Goal: Information Seeking & Learning: Find specific page/section

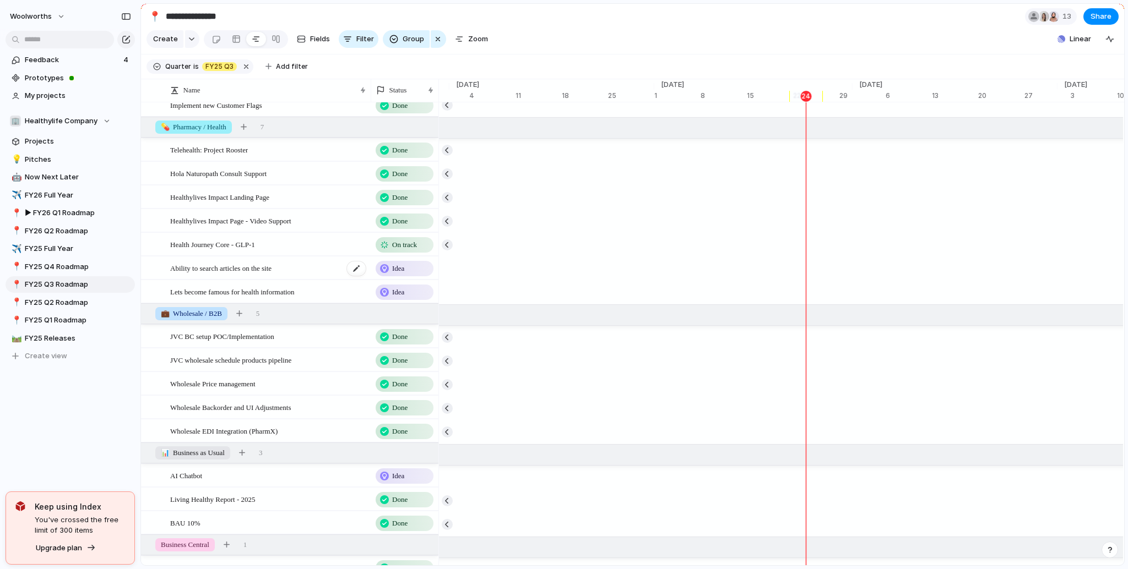
scroll to position [429, 0]
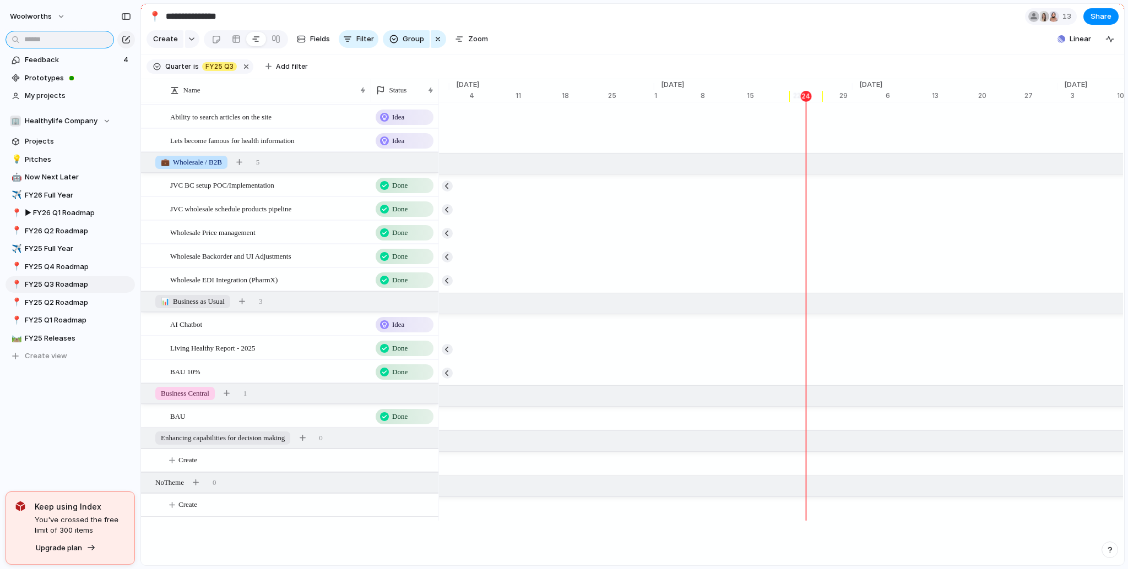
click at [55, 37] on input "text" at bounding box center [60, 40] width 108 height 18
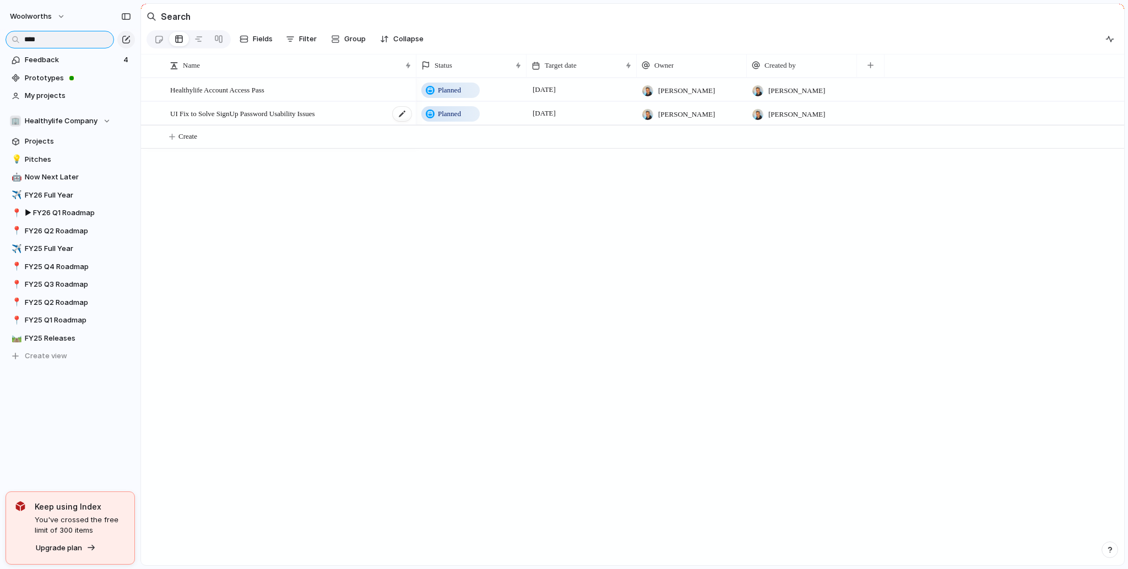
type input "****"
click at [345, 112] on div "UI Fix to Solve SignUp Password Usability Issues" at bounding box center [291, 113] width 242 height 23
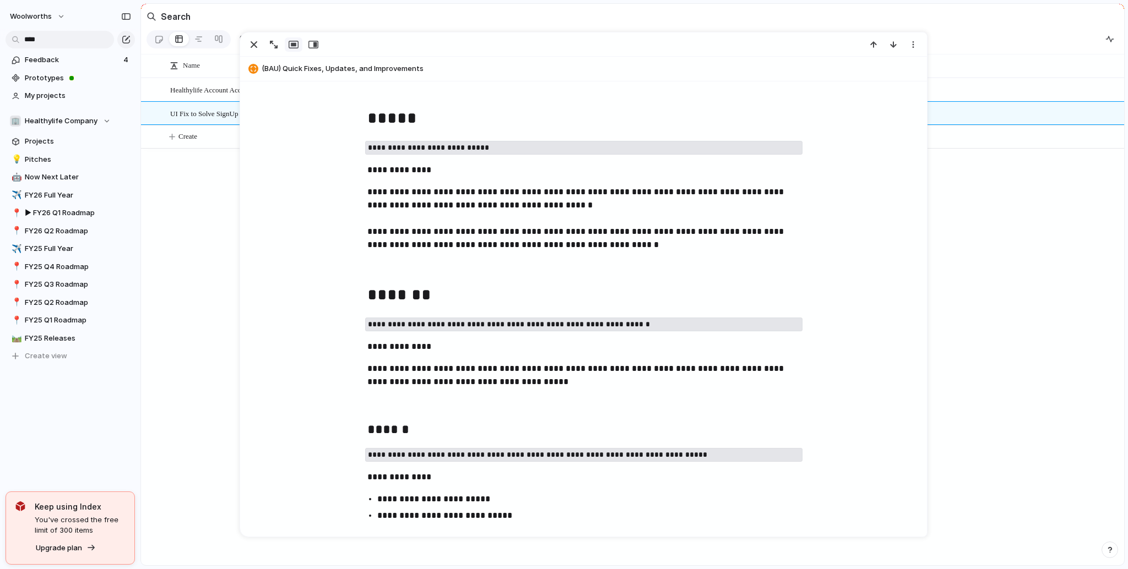
scroll to position [727, 0]
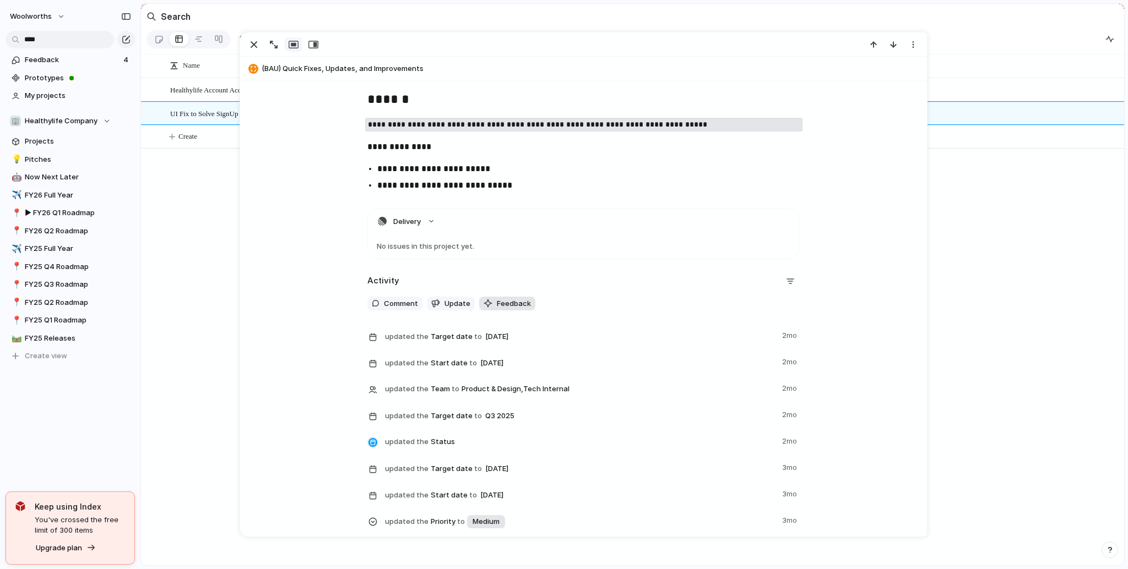
click at [497, 303] on span "Feedback" at bounding box center [514, 304] width 34 height 11
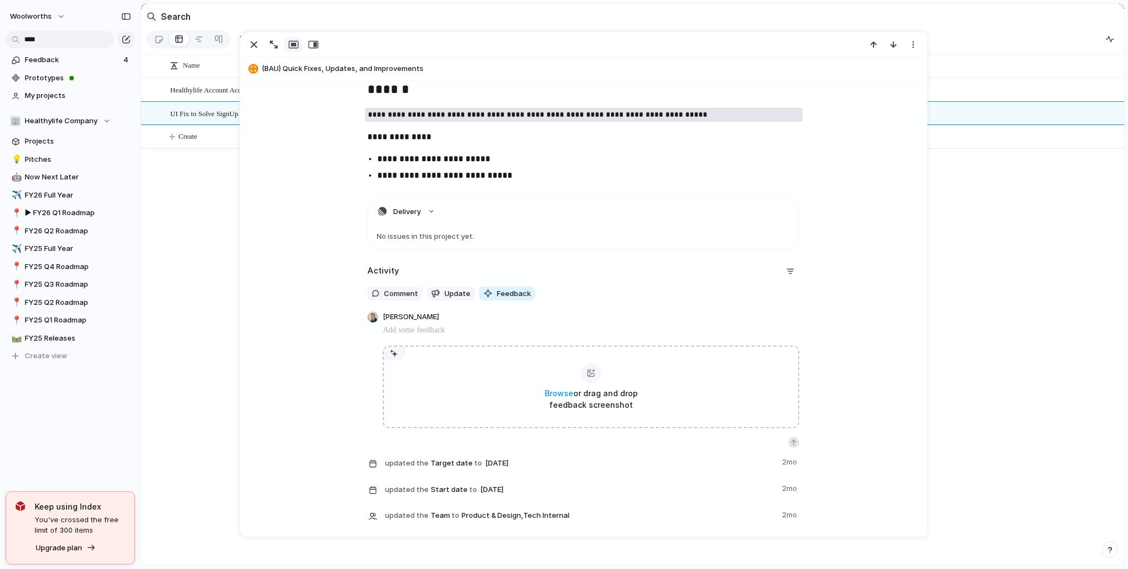
scroll to position [739, 0]
click at [447, 290] on span "Update" at bounding box center [457, 292] width 26 height 11
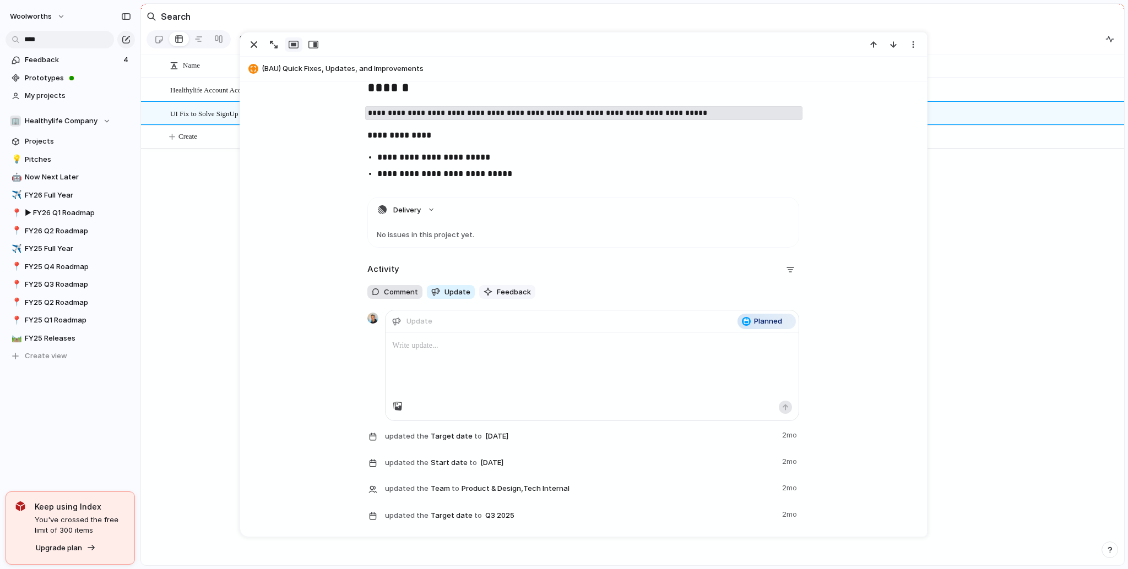
click at [399, 299] on button "Comment" at bounding box center [394, 292] width 55 height 14
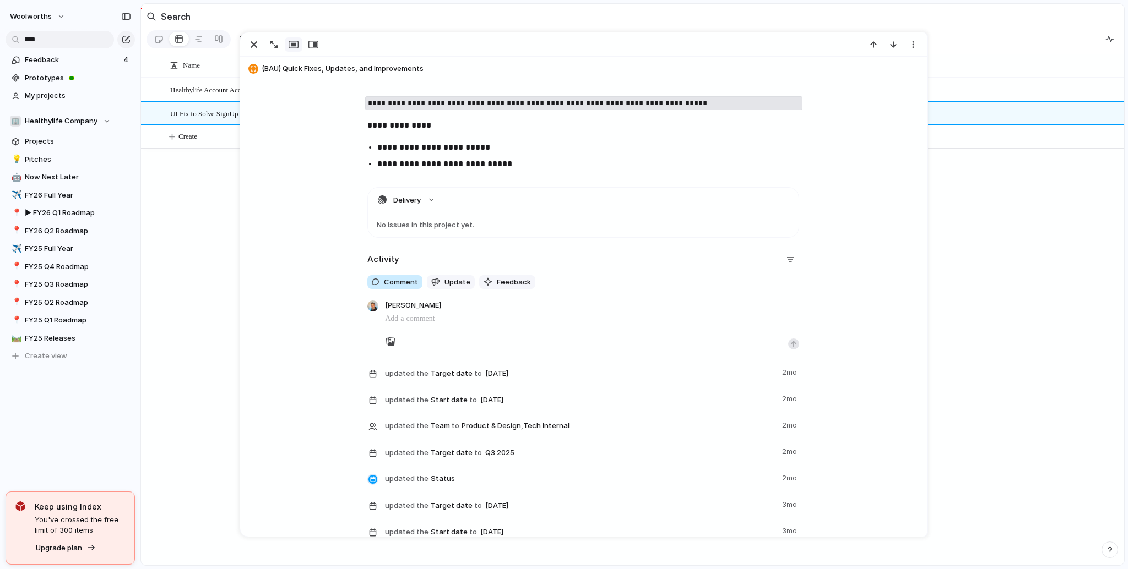
scroll to position [750, 0]
click at [205, 257] on div "Healthylife Account Access Pass UI Fix to Solve SignUp Password Usability Issue…" at bounding box center [632, 322] width 983 height 488
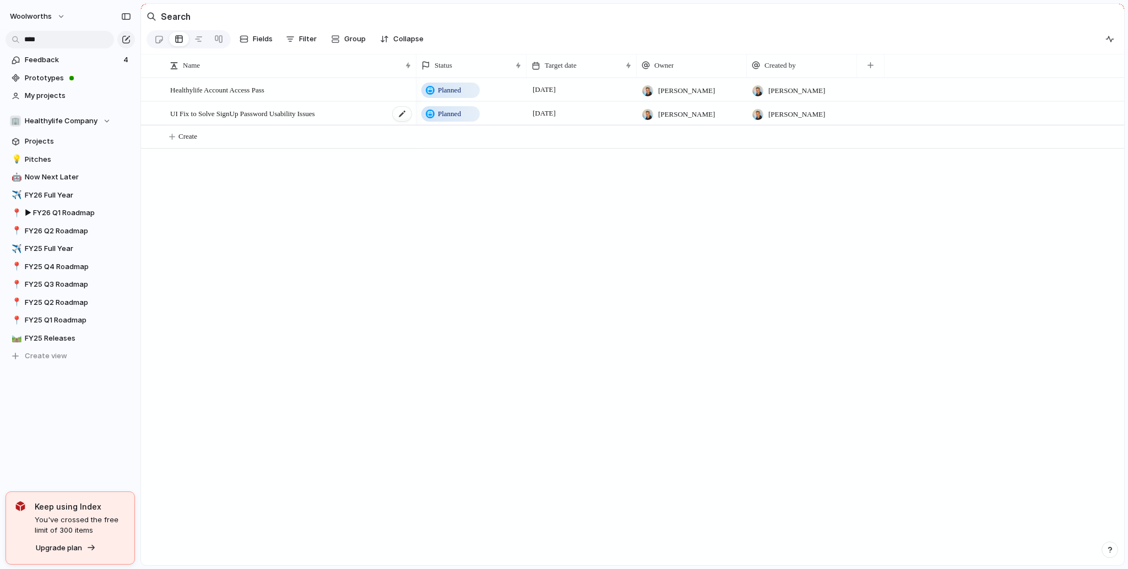
click at [308, 118] on span "UI Fix to Solve SignUp Password Usability Issues" at bounding box center [242, 113] width 145 height 13
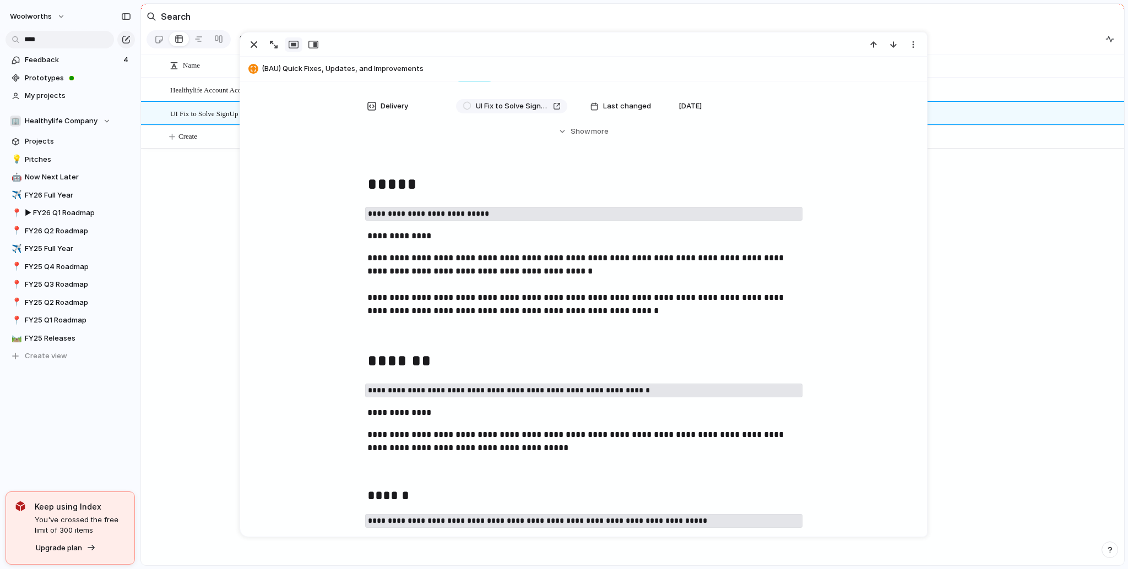
scroll to position [397, 0]
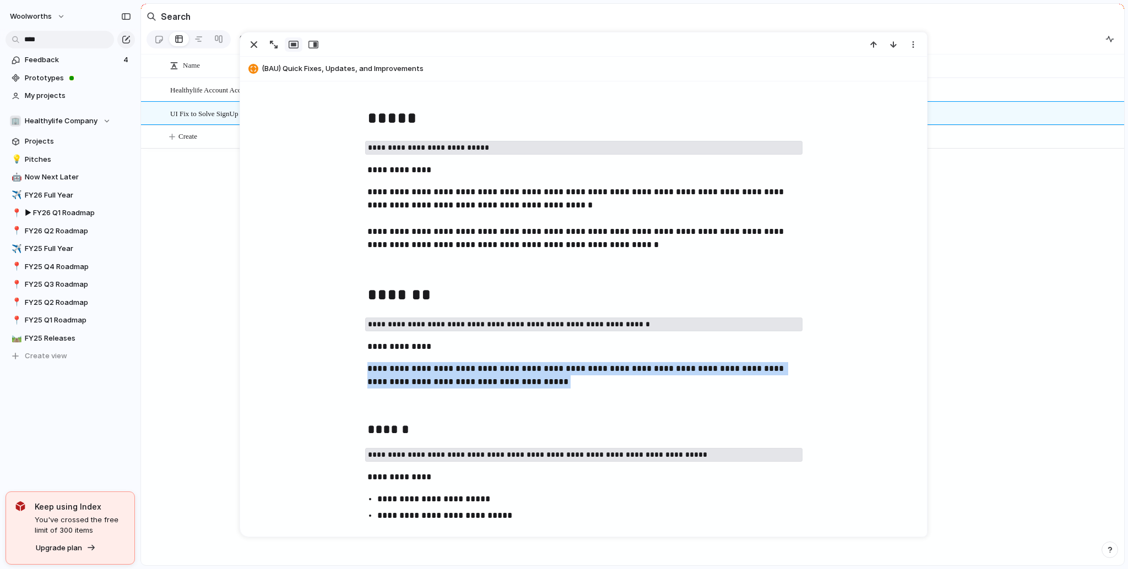
drag, startPoint x: 595, startPoint y: 385, endPoint x: 341, endPoint y: 368, distance: 253.9
click at [341, 368] on div "**********" at bounding box center [583, 316] width 661 height 420
click at [305, 361] on div "**********" at bounding box center [583, 316] width 661 height 420
